Goal: Task Accomplishment & Management: Use online tool/utility

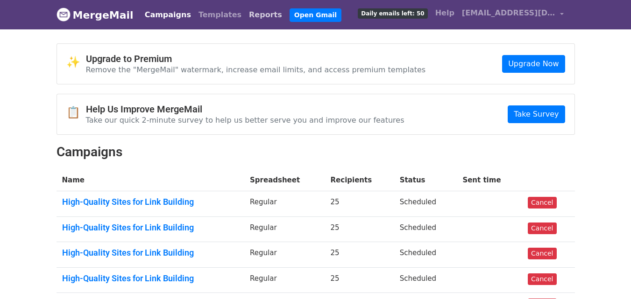
click at [245, 15] on link "Reports" at bounding box center [265, 15] width 41 height 19
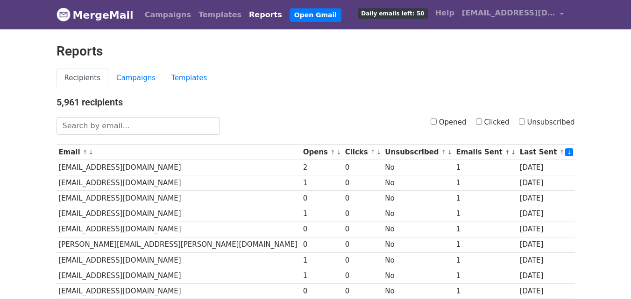
click at [480, 121] on input "Clicked" at bounding box center [479, 122] width 6 height 6
checkbox input "true"
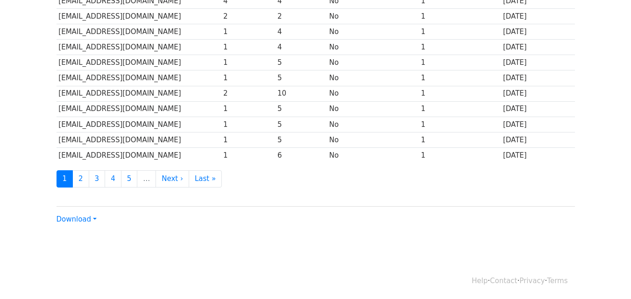
scroll to position [461, 0]
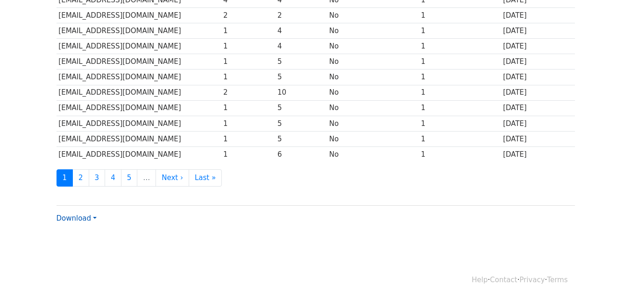
click at [77, 216] on link "Download" at bounding box center [77, 218] width 40 height 8
click at [99, 236] on link "CSV" at bounding box center [94, 236] width 74 height 15
